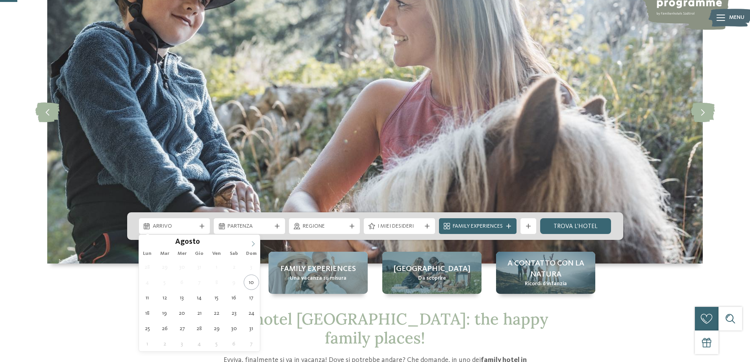
click at [254, 238] on span at bounding box center [252, 241] width 13 height 13
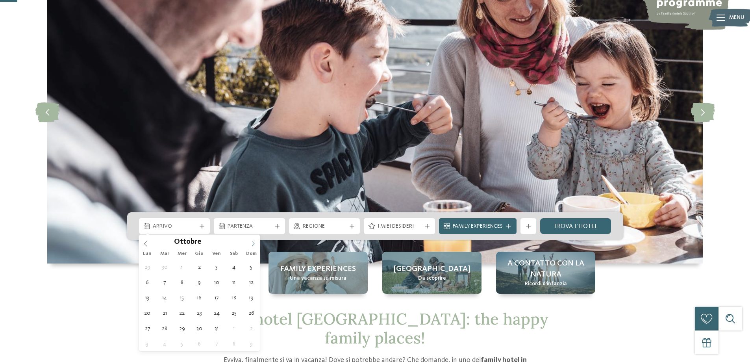
click at [254, 238] on span at bounding box center [252, 241] width 13 height 13
type div "[DATE]"
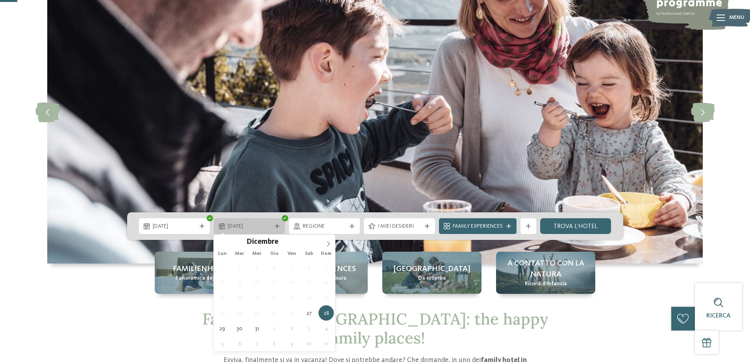
click at [279, 224] on div at bounding box center [277, 226] width 8 height 5
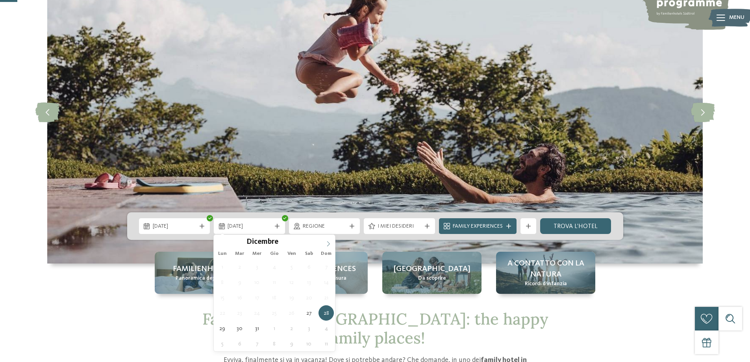
type input "****"
click at [328, 240] on span at bounding box center [328, 241] width 13 height 13
type div "[DATE]"
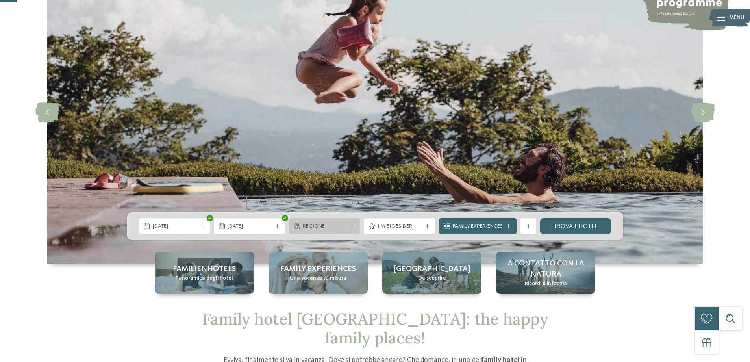
click at [332, 226] on span "Regione" at bounding box center [325, 226] width 44 height 8
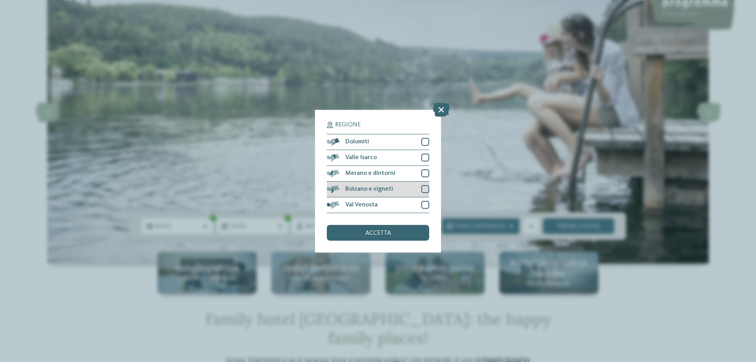
click at [425, 189] on div at bounding box center [425, 189] width 8 height 8
click at [403, 234] on div "accetta" at bounding box center [378, 233] width 102 height 16
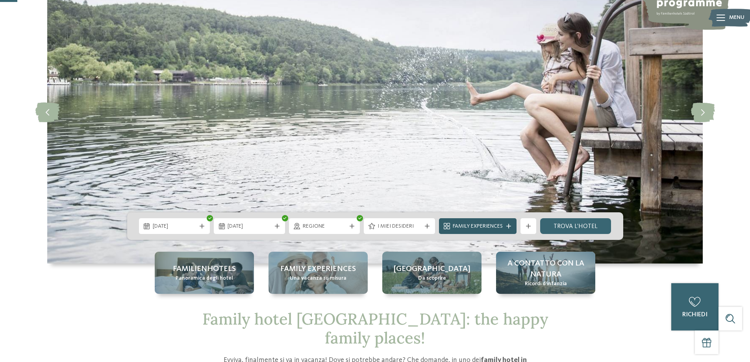
click at [508, 230] on div "Family Experiences" at bounding box center [478, 226] width 78 height 16
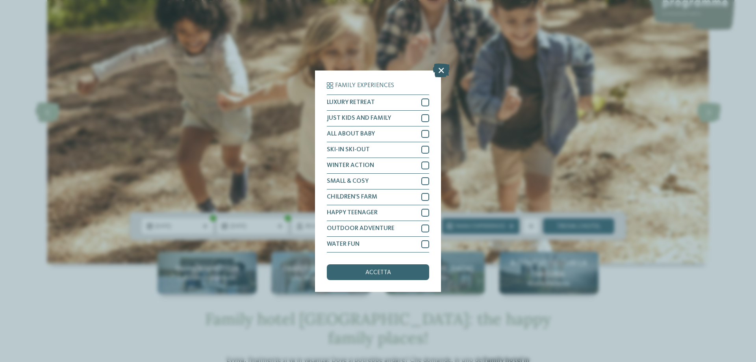
click at [440, 73] on icon at bounding box center [441, 70] width 17 height 14
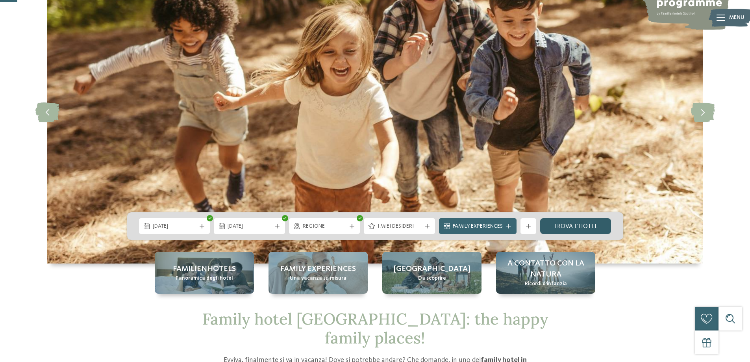
drag, startPoint x: 562, startPoint y: 220, endPoint x: 554, endPoint y: 220, distance: 7.9
click at [561, 220] on link "trova l’hotel" at bounding box center [575, 226] width 71 height 16
